Goal: Transaction & Acquisition: Purchase product/service

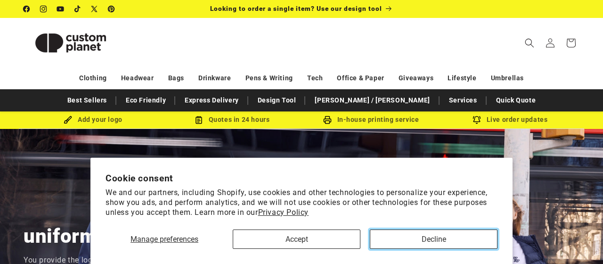
click at [409, 243] on button "Decline" at bounding box center [434, 238] width 128 height 19
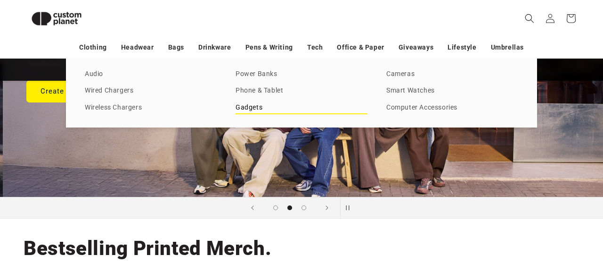
scroll to position [0, 603]
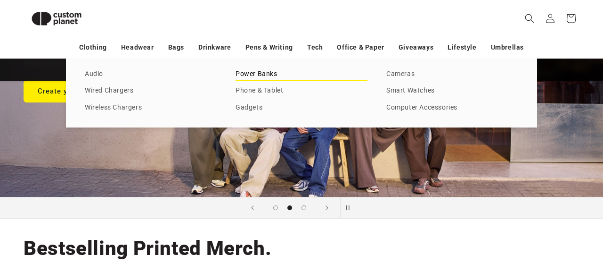
click at [260, 70] on link "Power Banks" at bounding box center [302, 74] width 132 height 13
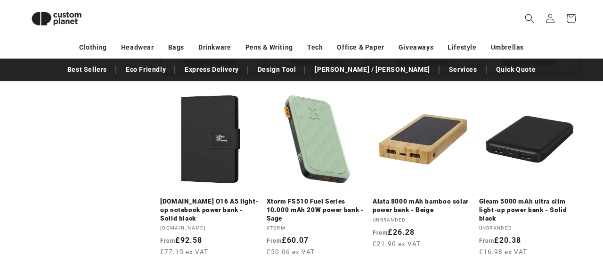
scroll to position [723, 0]
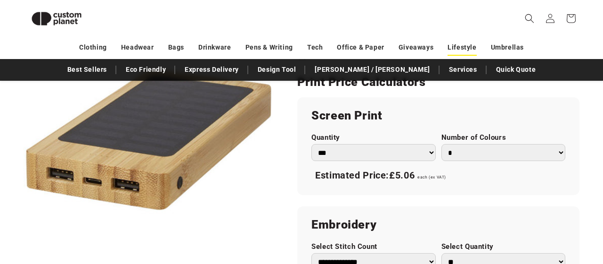
scroll to position [482, 0]
